Goal: Information Seeking & Learning: Understand process/instructions

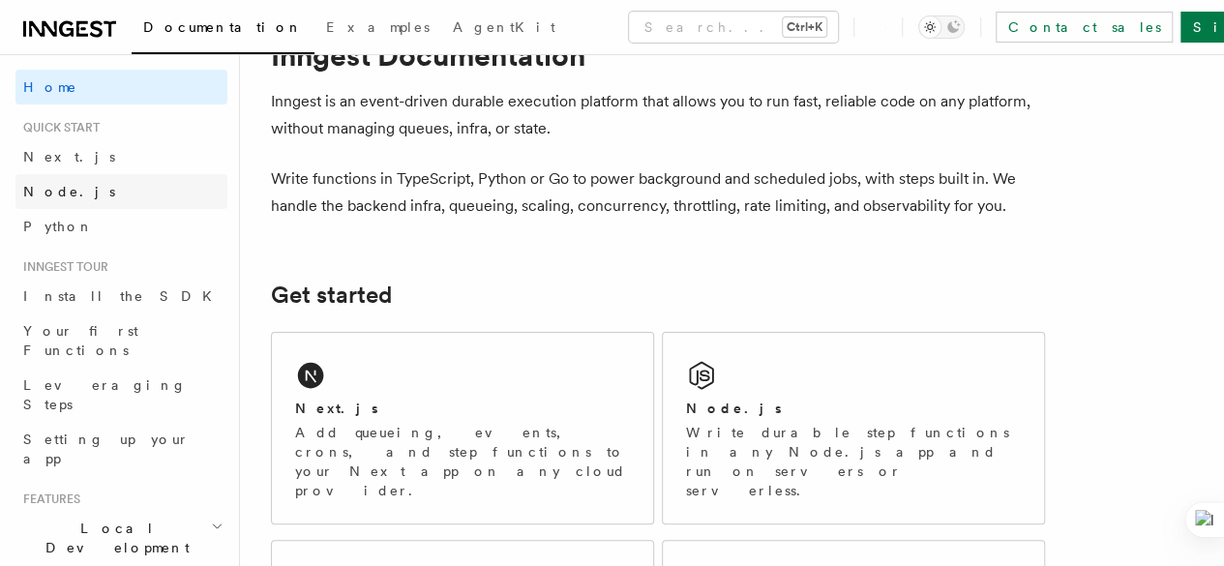
click at [46, 183] on span "Node.js" at bounding box center [69, 191] width 92 height 19
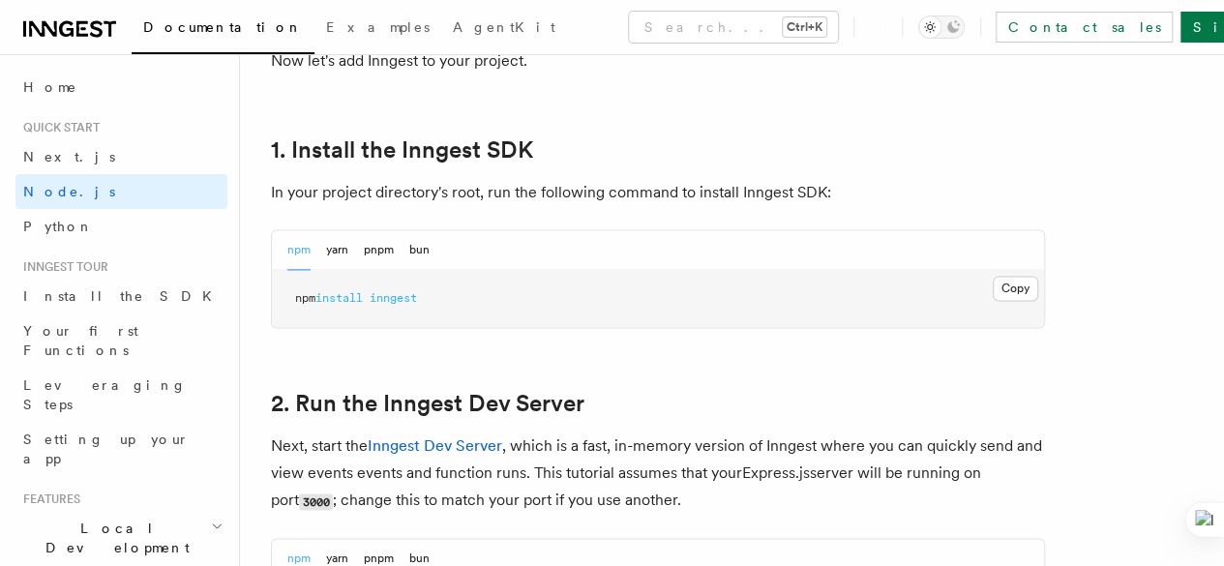
scroll to position [1204, 0]
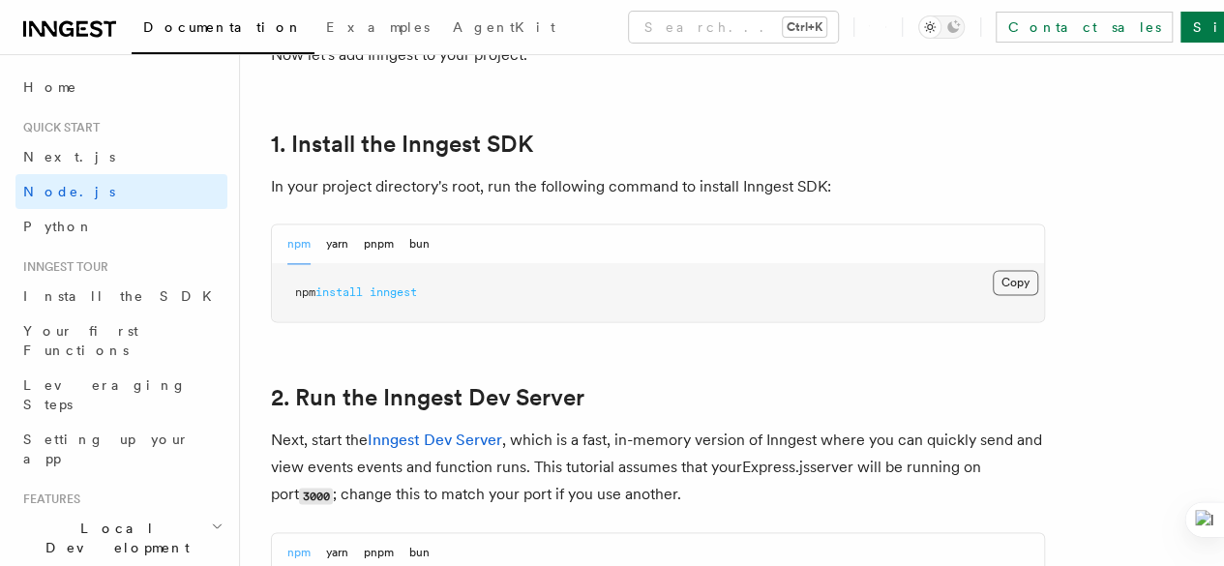
click at [602, 295] on button "Copy Copied" at bounding box center [1015, 282] width 45 height 25
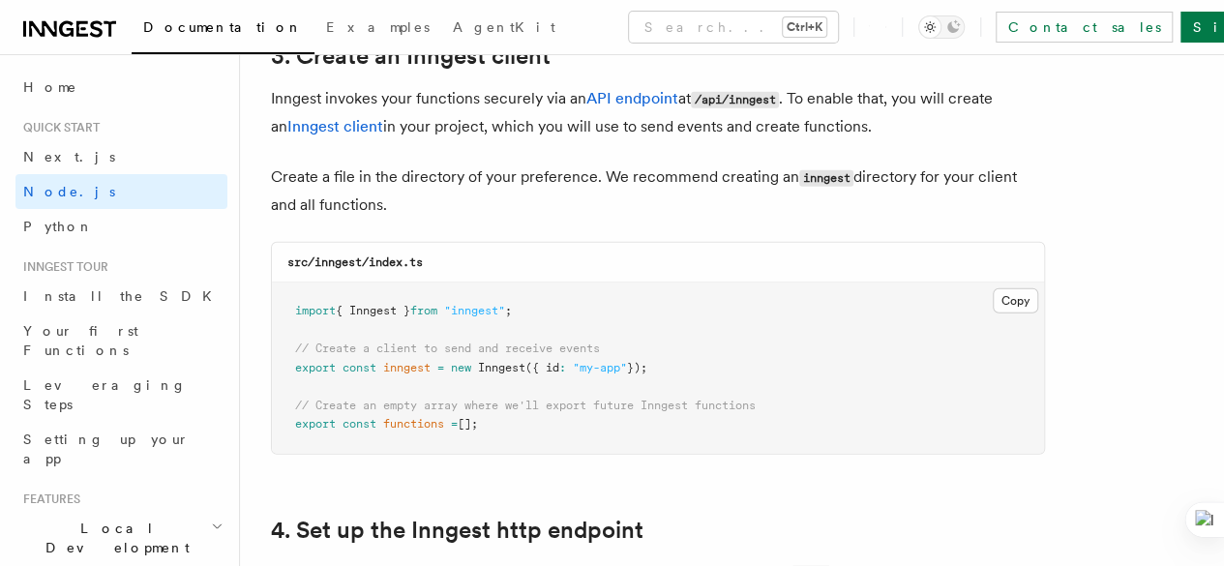
scroll to position [2503, 0]
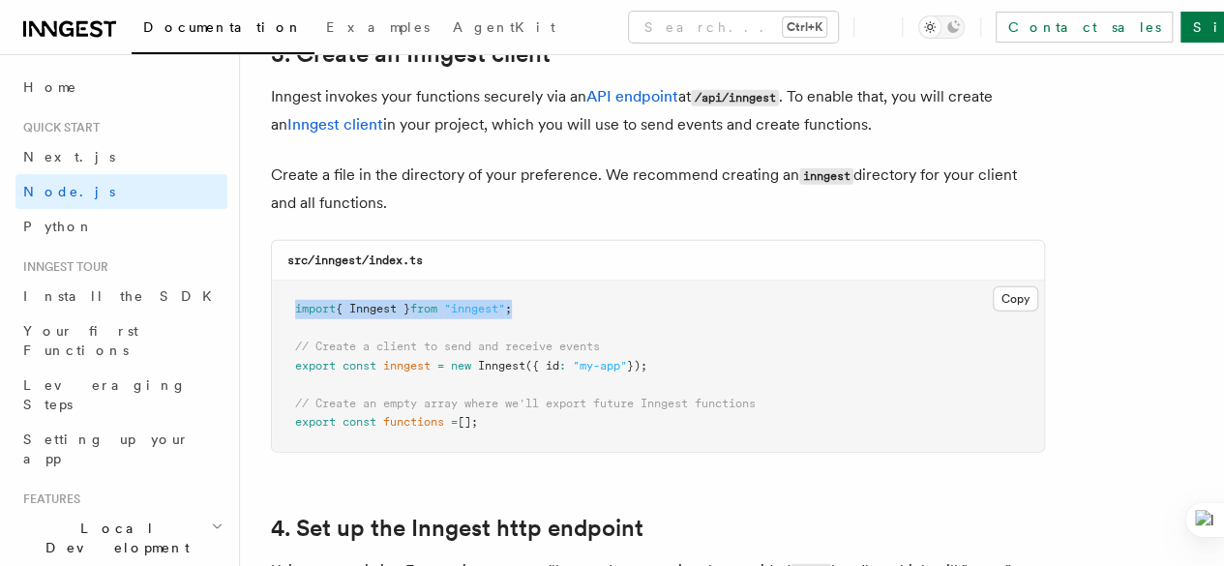
drag, startPoint x: 549, startPoint y: 295, endPoint x: 282, endPoint y: 282, distance: 267.3
click at [282, 282] on pre "import { Inngest } from "inngest" ; // Create a client to send and receive even…" at bounding box center [658, 366] width 772 height 171
copy span "import { Inngest } from "inngest" ;"
click at [553, 281] on pre "import { Inngest } from "inngest" ; // Create a client to send and receive even…" at bounding box center [658, 366] width 772 height 171
drag, startPoint x: 563, startPoint y: 292, endPoint x: 282, endPoint y: 287, distance: 280.6
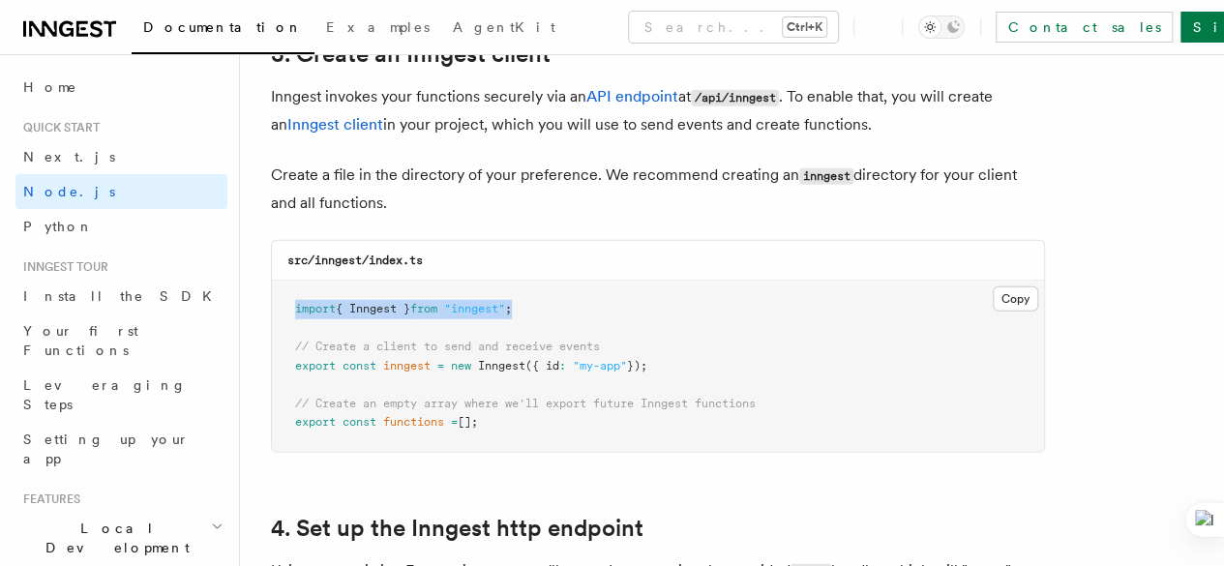
click at [282, 287] on pre "import { Inngest } from "inngest" ; // Create a client to send and receive even…" at bounding box center [658, 366] width 772 height 171
copy span "import { Inngest } from "inngest" ;"
drag, startPoint x: 689, startPoint y: 342, endPoint x: 284, endPoint y: 334, distance: 404.5
click at [284, 334] on pre "import { Inngest } from "inngest" ; // Create a client to send and receive even…" at bounding box center [658, 366] width 772 height 171
copy code "// Create a client to send and receive events export const inngest = new Innges…"
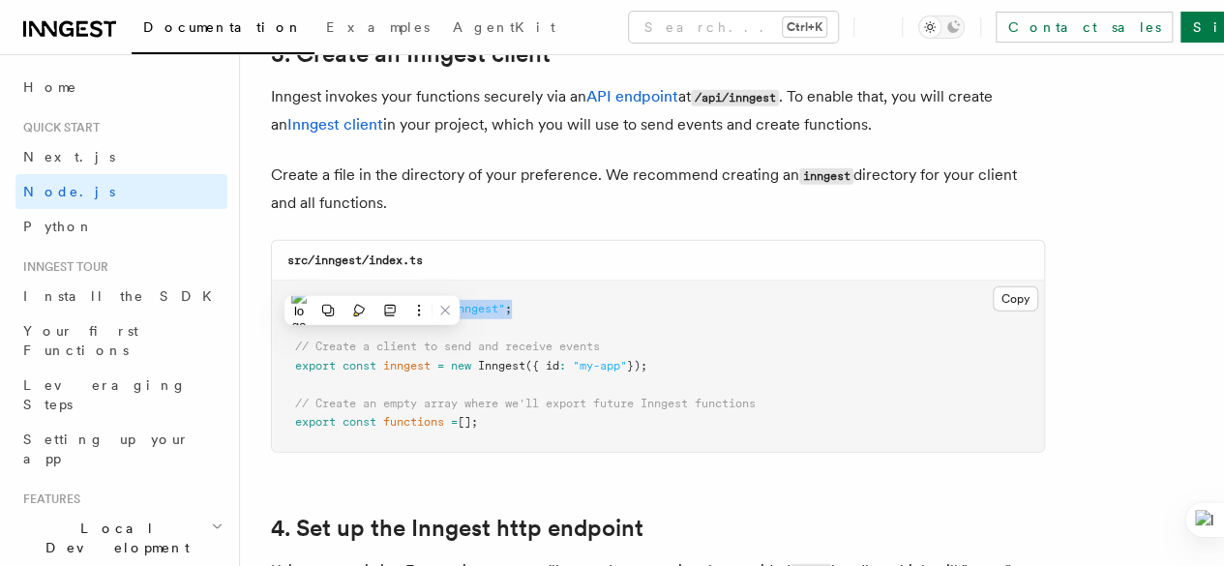
drag, startPoint x: 292, startPoint y: 380, endPoint x: 524, endPoint y: 411, distance: 234.2
click at [524, 411] on pre "import { Inngest } from "inngest" ; // Create a client to send and receive even…" at bounding box center [658, 366] width 772 height 171
copy code "// Create an empty array where we'll export future Inngest functions export con…"
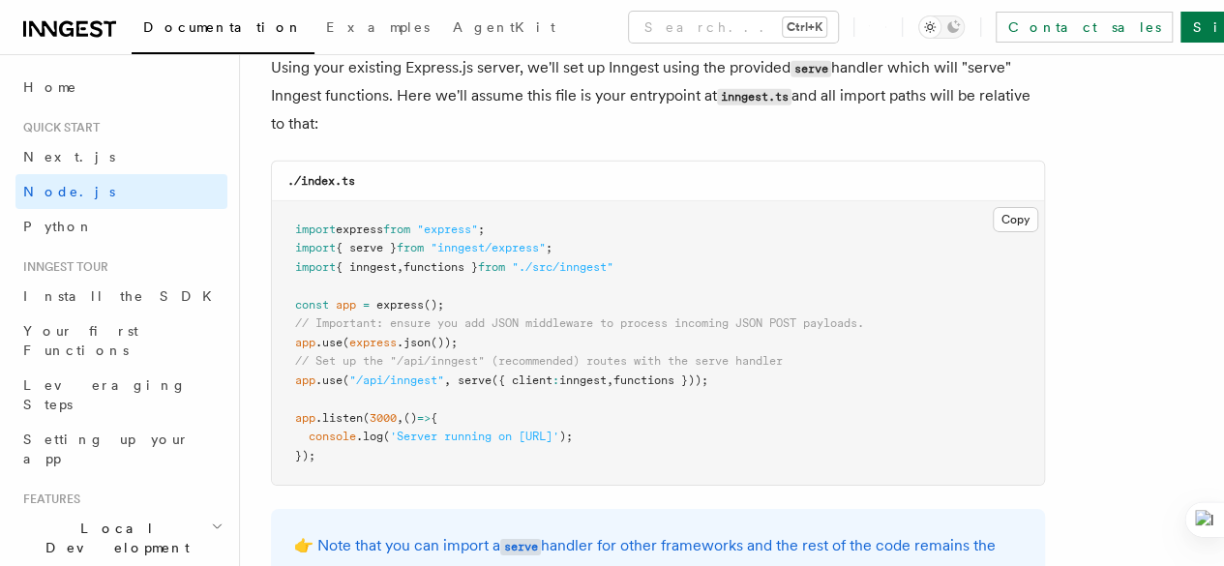
scroll to position [3008, 0]
click at [602, 388] on pre "import express from "express" ; import { serve } from "inngest/express" ; impor…" at bounding box center [658, 341] width 772 height 284
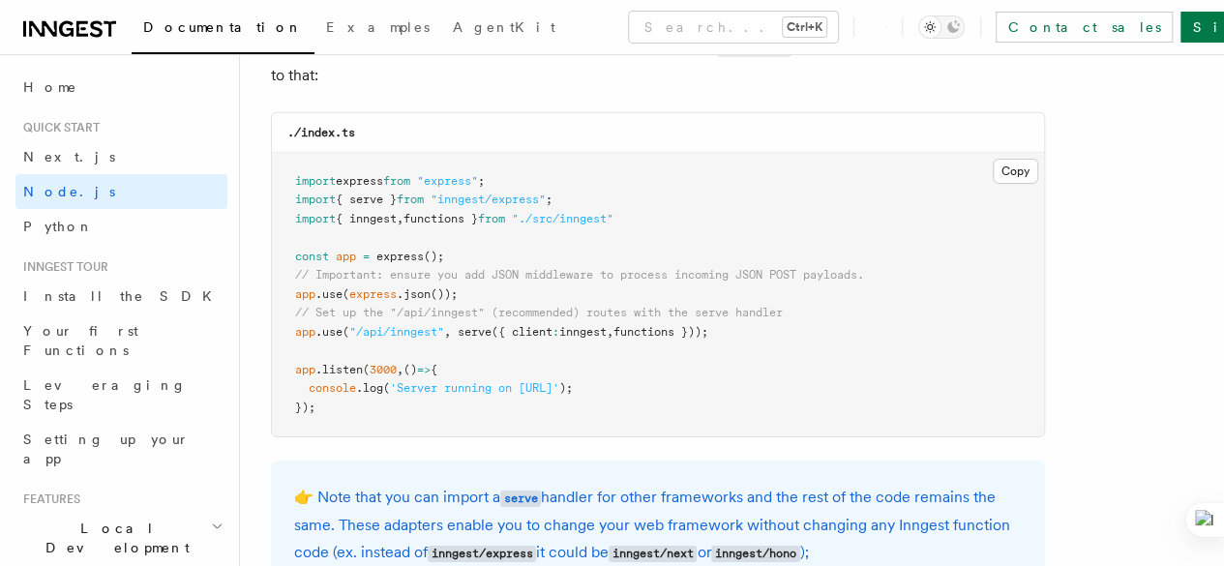
scroll to position [3062, 0]
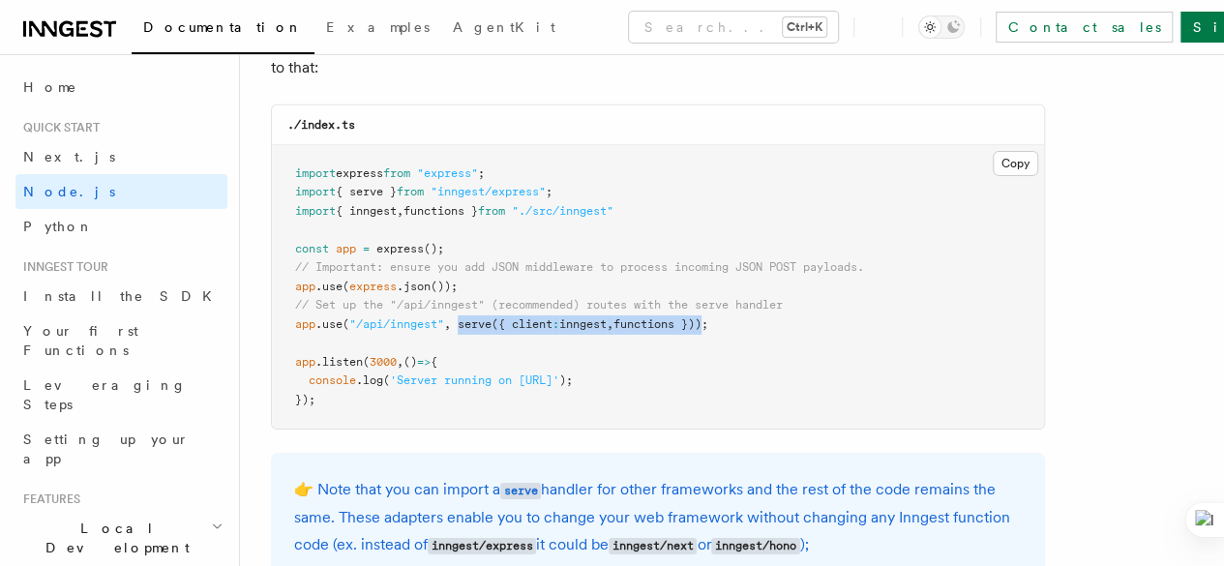
drag, startPoint x: 462, startPoint y: 307, endPoint x: 721, endPoint y: 306, distance: 258.3
click at [602, 317] on span "app .use ( "/api/inngest" , serve ({ client : inngest , functions }));" at bounding box center [501, 324] width 413 height 14
copy span "serve ({ client : inngest , functions })"
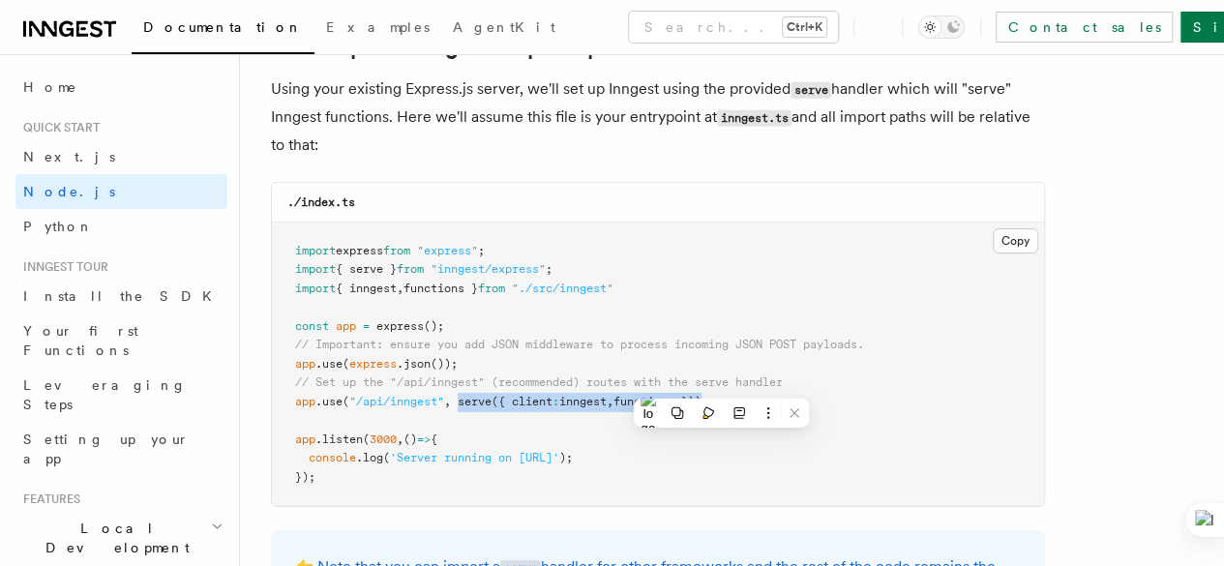
scroll to position [2980, 0]
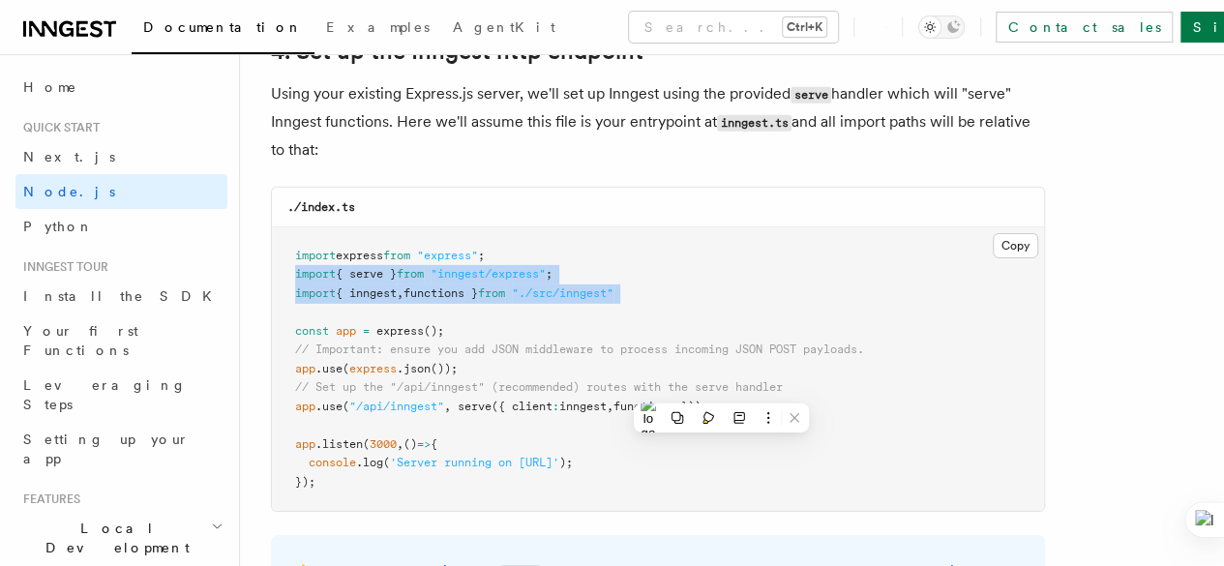
drag, startPoint x: 293, startPoint y: 259, endPoint x: 648, endPoint y: 287, distance: 356.1
click at [602, 287] on pre "import express from "express" ; import { serve } from "inngest/express" ; impor…" at bounding box center [658, 369] width 772 height 284
copy code "import { serve } from "inngest/express" ; import { inngest , functions } from "…"
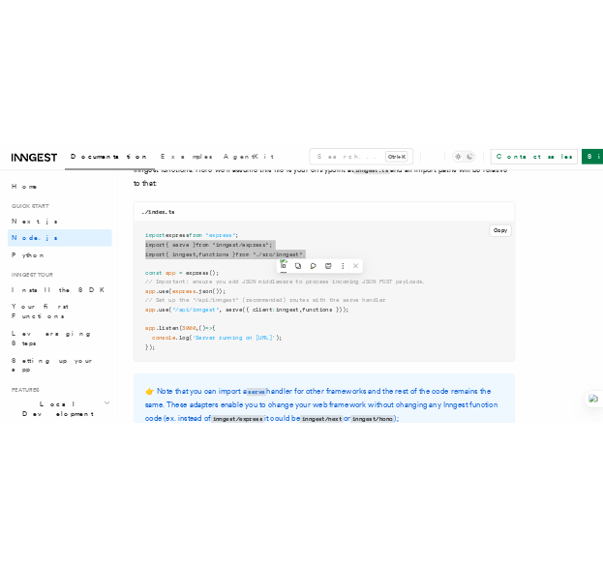
scroll to position [3043, 0]
